Goal: Contribute content

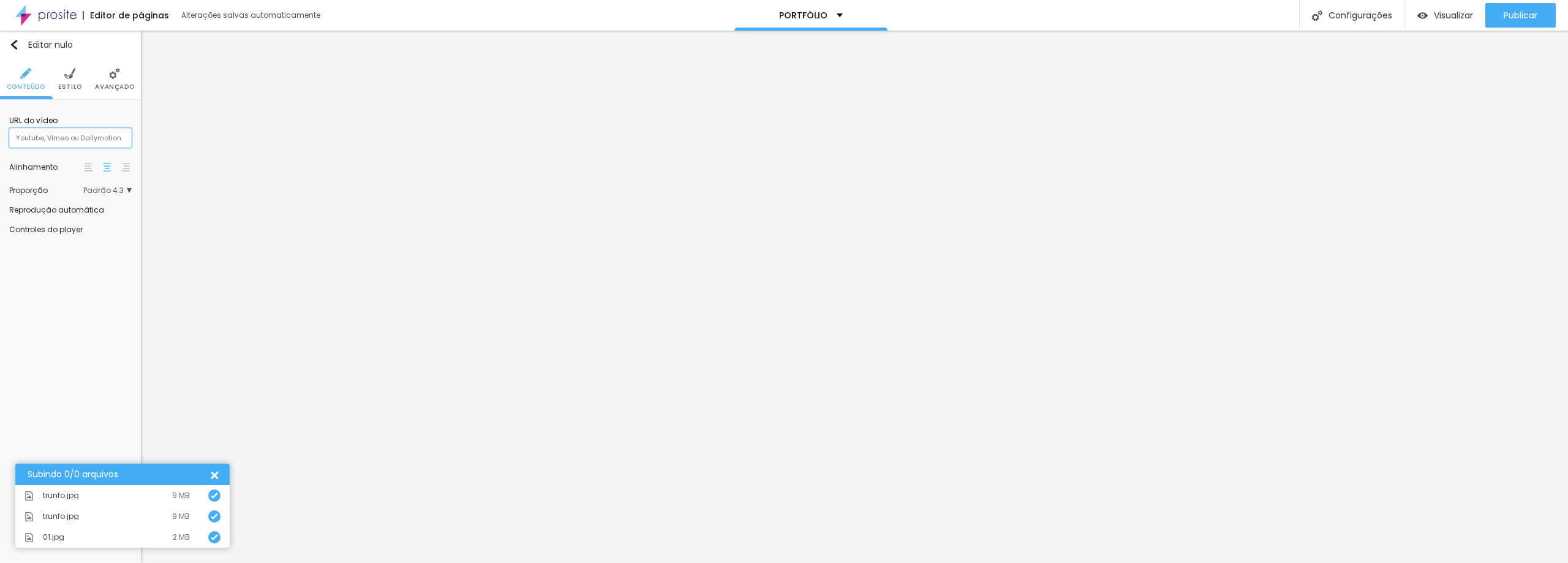
click at [21, 137] on input "text" at bounding box center [70, 137] width 122 height 19
paste input "[URL][DOMAIN_NAME]"
type input "[URL][DOMAIN_NAME]"
click at [134, 190] on div "URL do vídeo https://vimeo.com/1109817377 Alinhamento Proporção Padrão 4:3 Ultr…" at bounding box center [70, 174] width 141 height 149
click at [130, 191] on span "Padrão 4:3" at bounding box center [107, 191] width 48 height 8
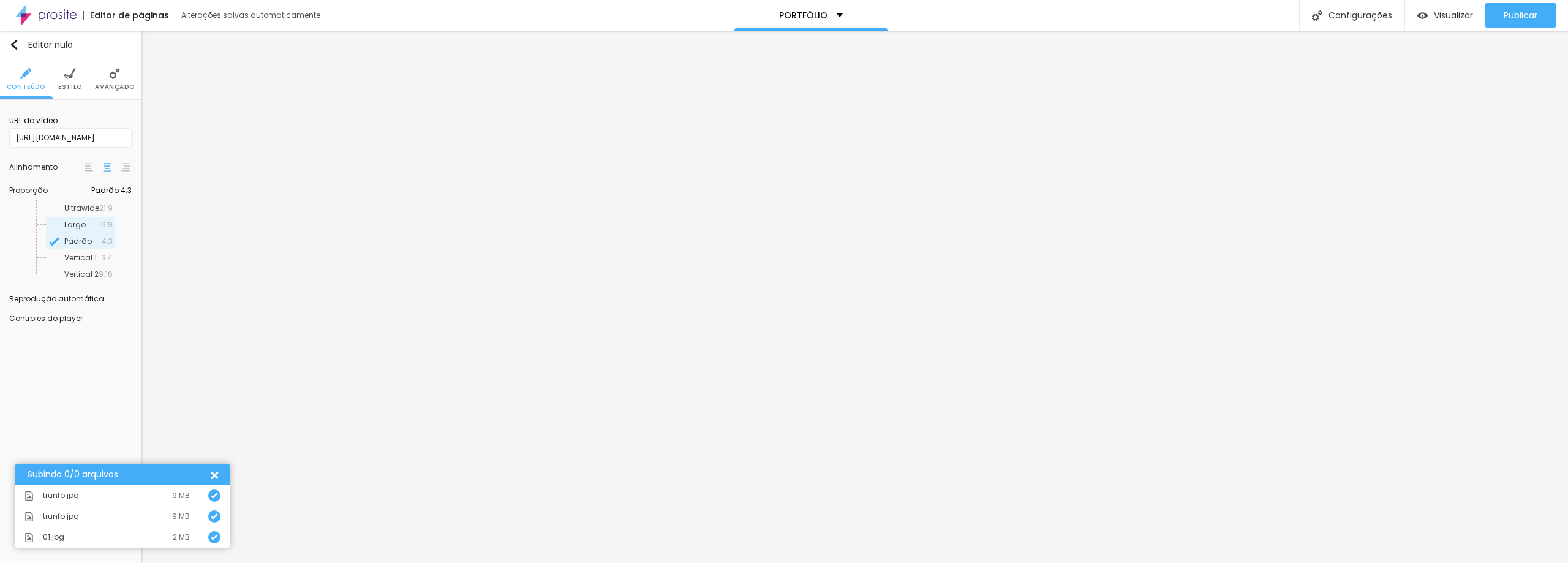
click at [113, 228] on font "16:9" at bounding box center [105, 224] width 14 height 11
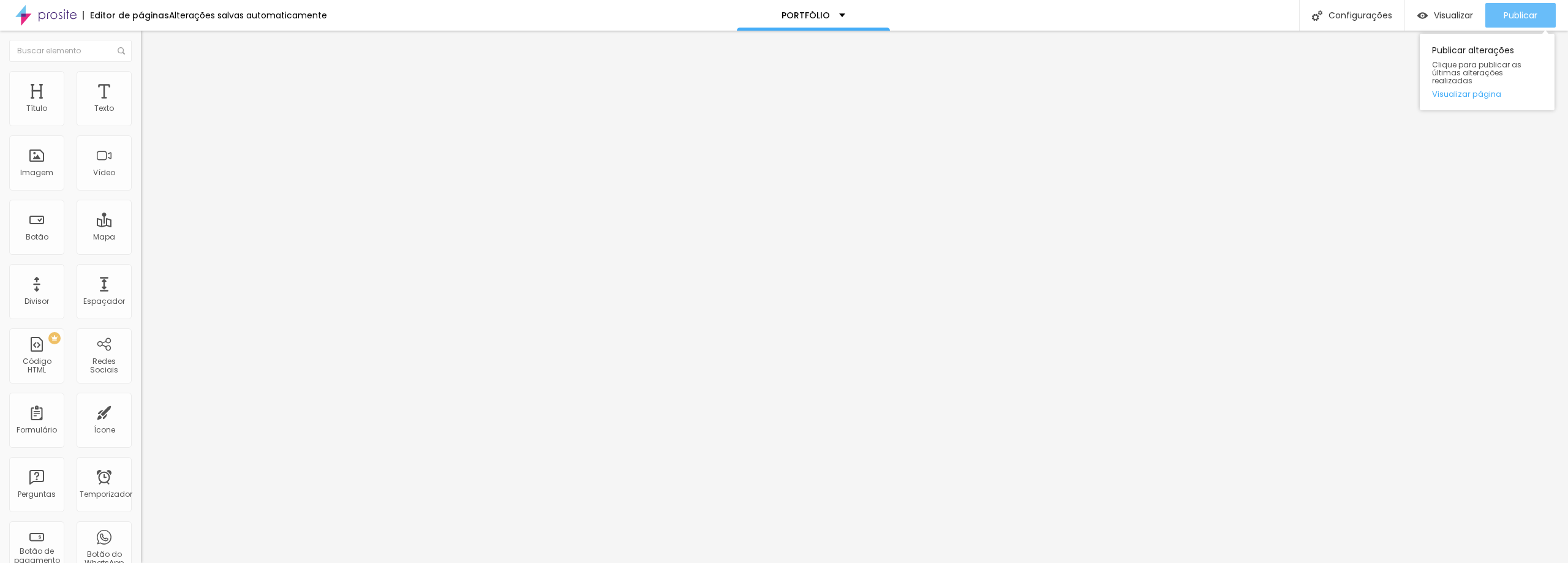
click at [1505, 14] on font "Publicar" at bounding box center [1520, 16] width 34 height 13
click at [141, 115] on input "[URL][DOMAIN_NAME]" at bounding box center [215, 109] width 147 height 13
paste input "20976"
type input "[URL][DOMAIN_NAME]"
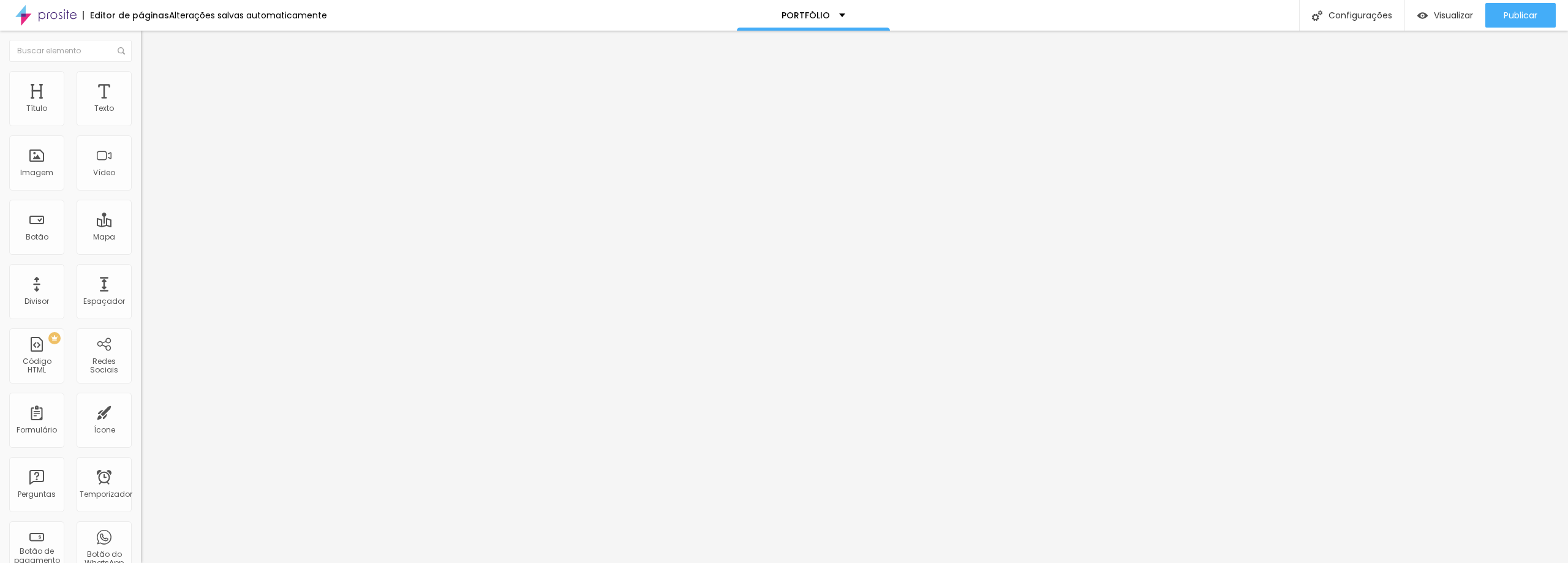
scroll to position [0, 0]
click at [1515, 13] on font "Publicar" at bounding box center [1520, 16] width 34 height 13
